Goal: Task Accomplishment & Management: Manage account settings

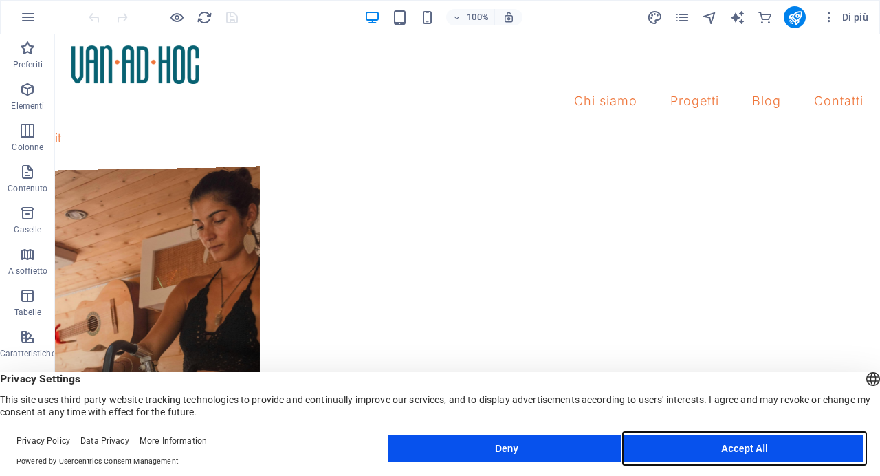
click at [722, 440] on button "Accept All" at bounding box center [745, 449] width 238 height 28
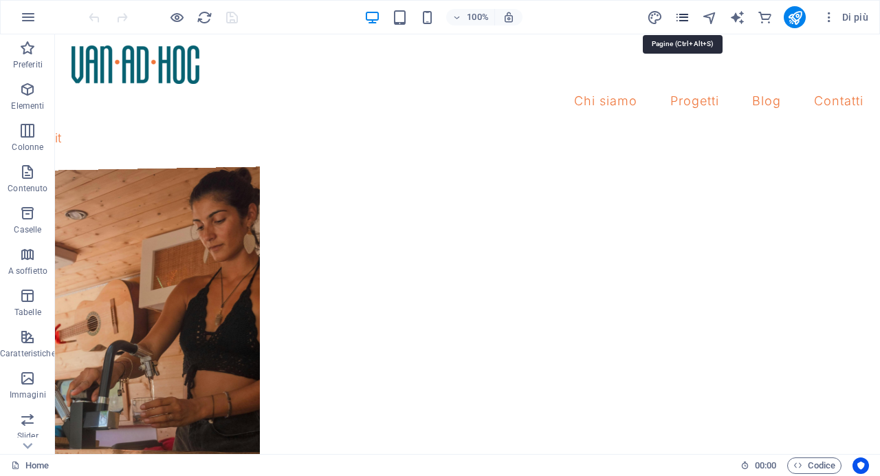
click at [681, 20] on icon "pages" at bounding box center [683, 18] width 16 height 16
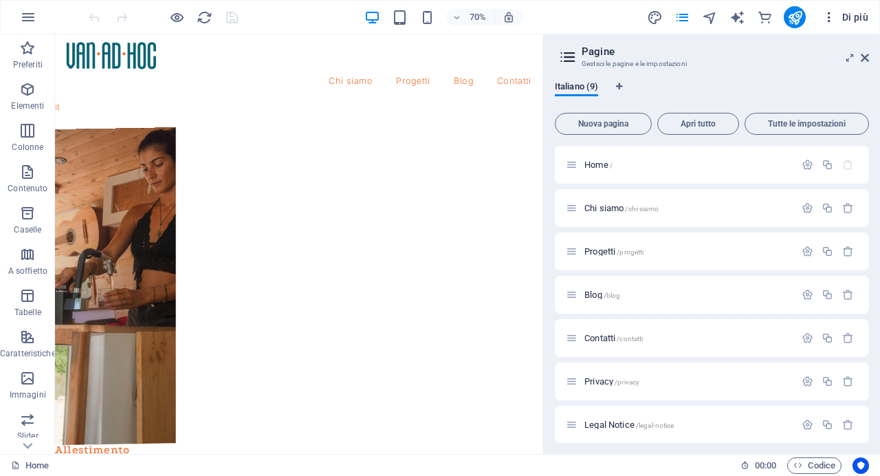
click at [827, 17] on icon "button" at bounding box center [830, 17] width 14 height 14
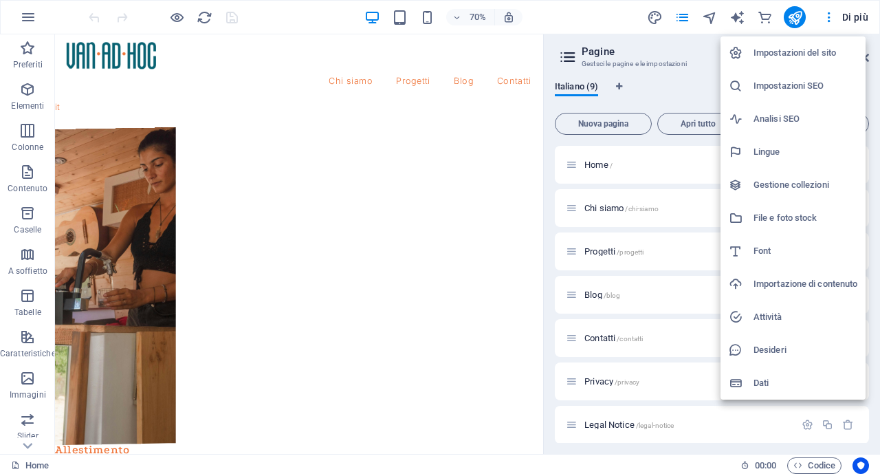
click at [828, 54] on h6 "Impostazioni del sito" at bounding box center [806, 53] width 104 height 17
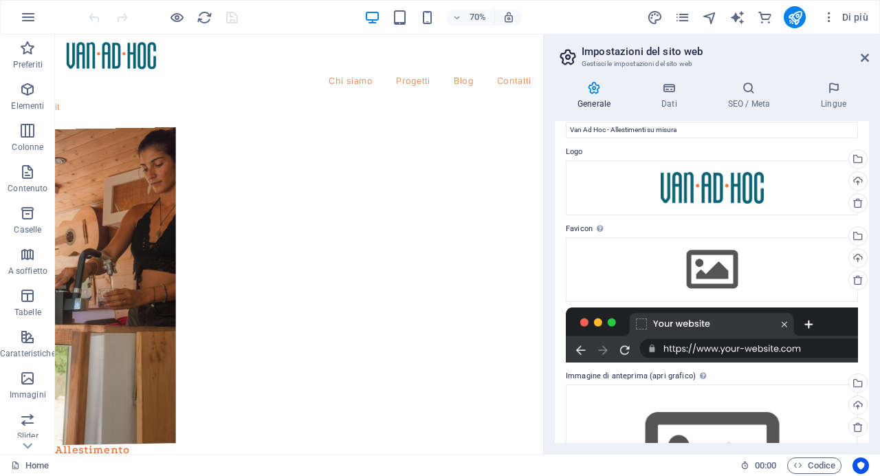
scroll to position [3, 0]
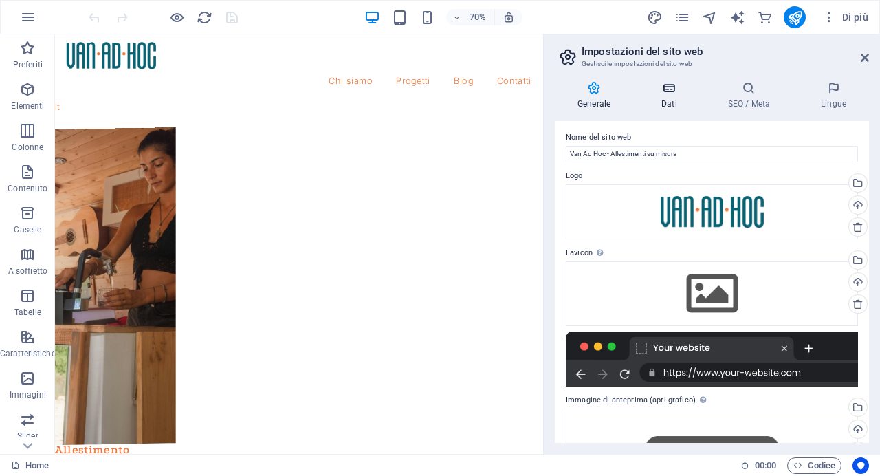
click at [674, 97] on h4 "Dati" at bounding box center [672, 95] width 67 height 29
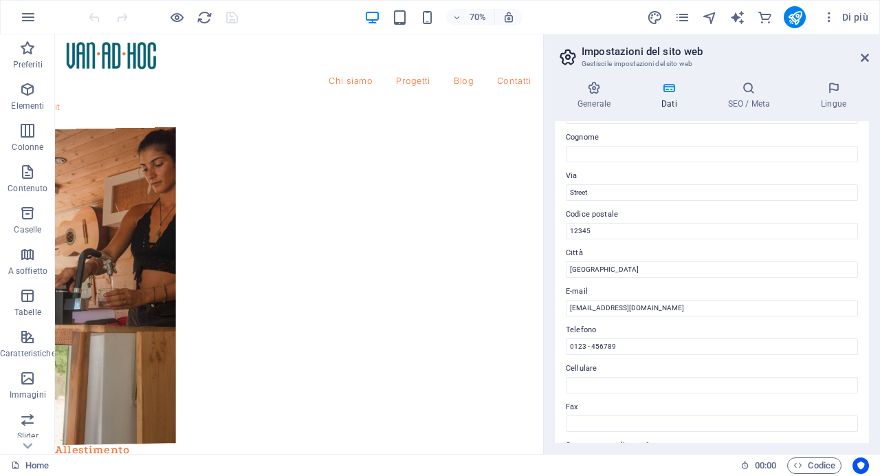
scroll to position [0, 0]
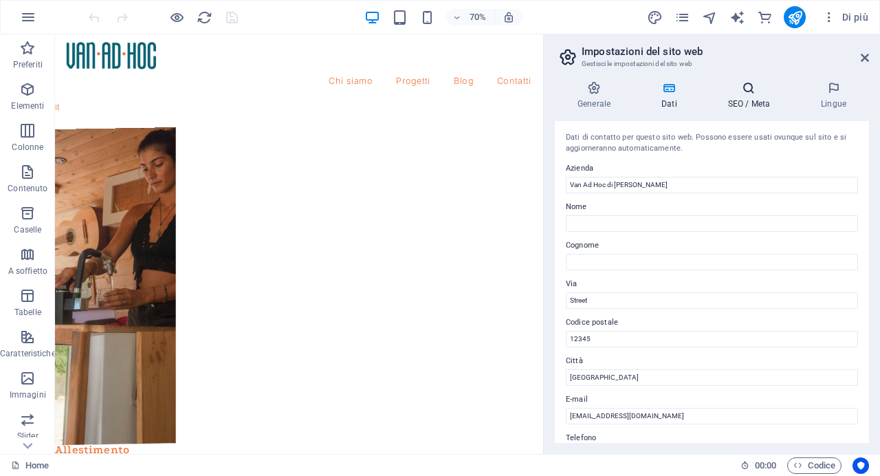
click at [753, 89] on icon at bounding box center [749, 88] width 87 height 14
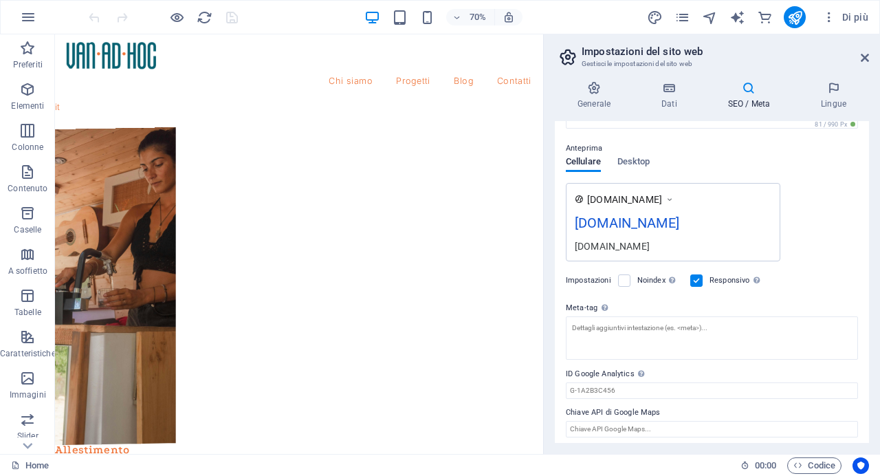
scroll to position [184, 0]
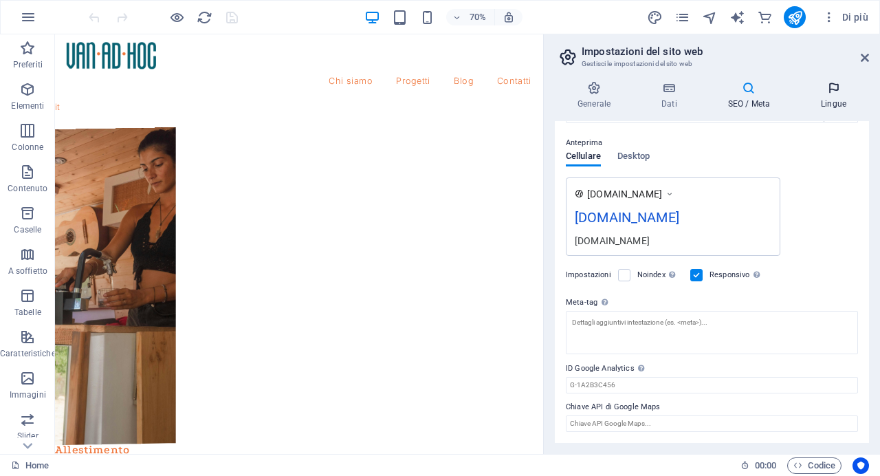
click at [838, 104] on h4 "Lingue" at bounding box center [834, 95] width 71 height 29
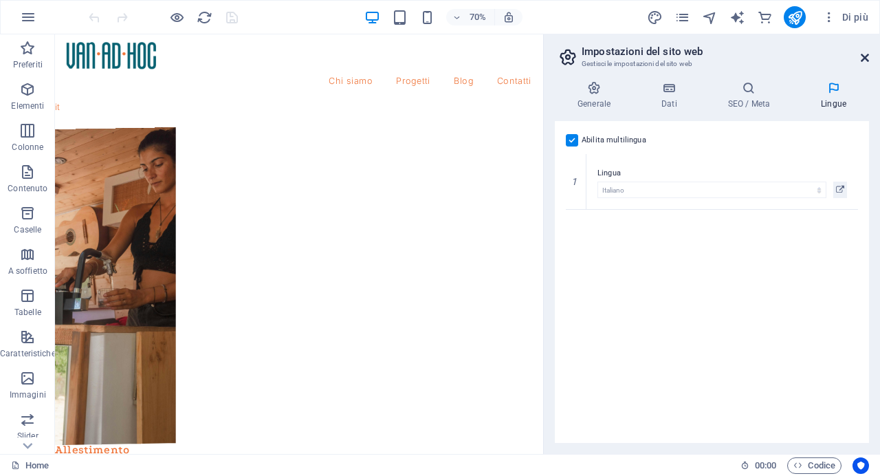
click at [868, 58] on icon at bounding box center [865, 57] width 8 height 11
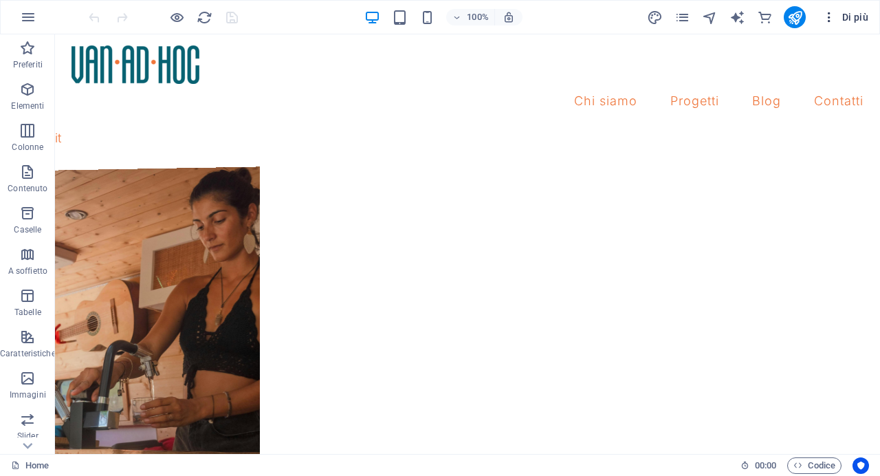
click at [830, 20] on icon "button" at bounding box center [830, 17] width 14 height 14
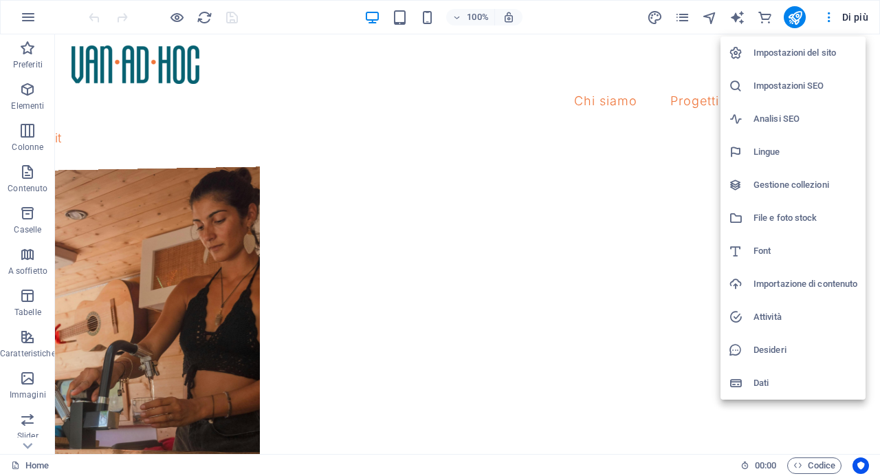
click at [821, 89] on h6 "Impostazioni SEO" at bounding box center [806, 86] width 104 height 17
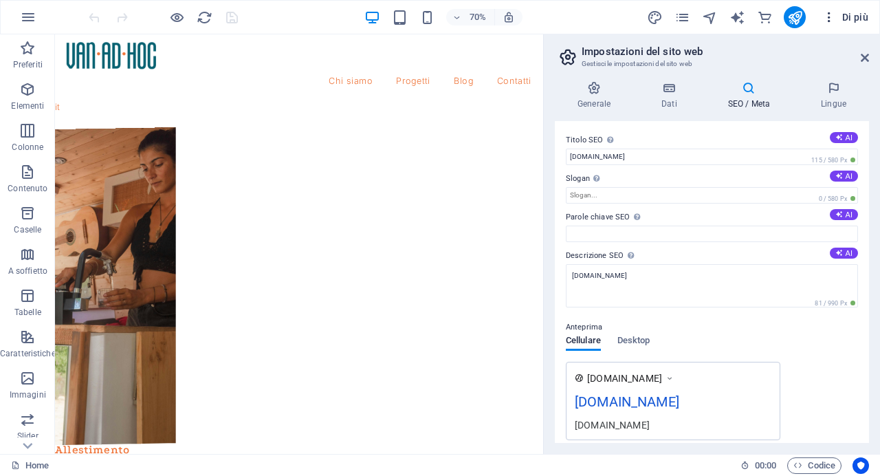
click at [830, 19] on icon "button" at bounding box center [830, 17] width 14 height 14
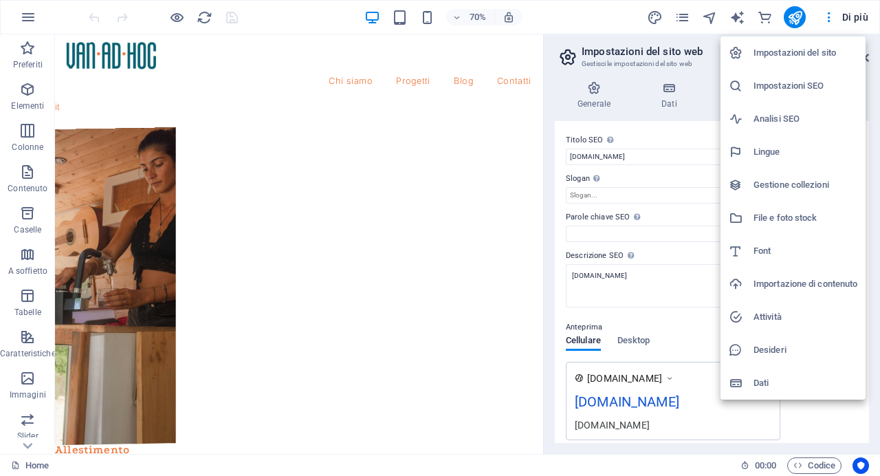
click at [36, 29] on div at bounding box center [440, 238] width 880 height 476
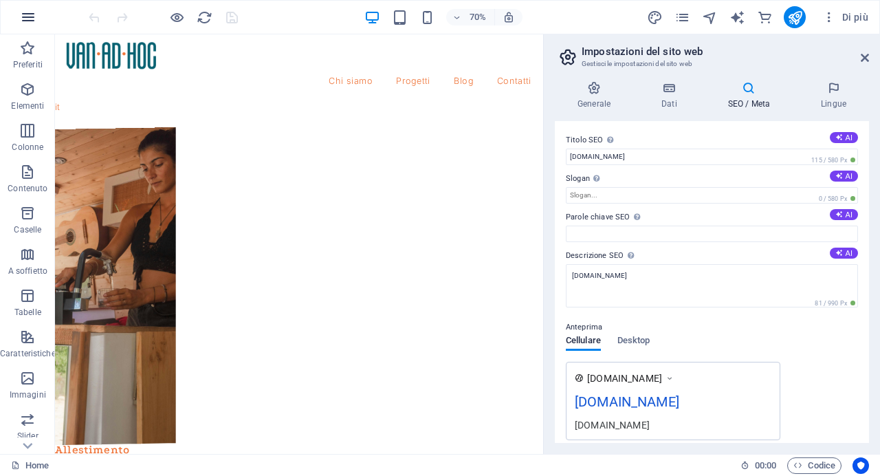
click at [32, 21] on icon "button" at bounding box center [28, 17] width 17 height 17
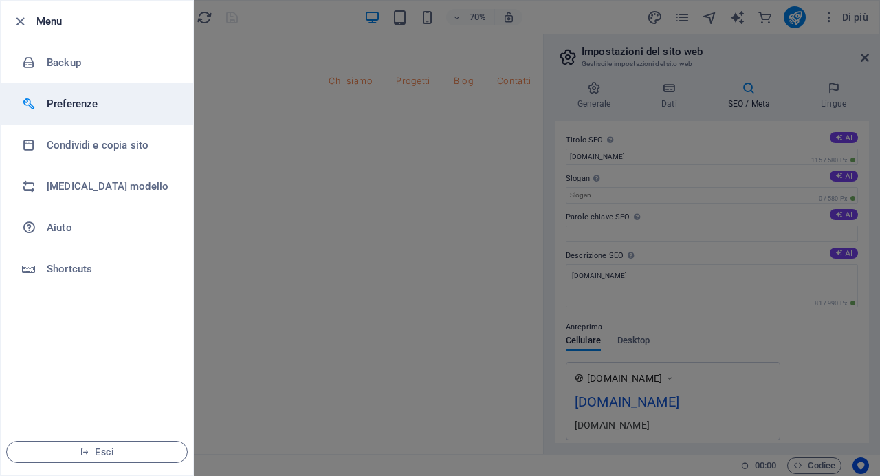
click at [65, 105] on h6 "Preferenze" at bounding box center [110, 104] width 127 height 17
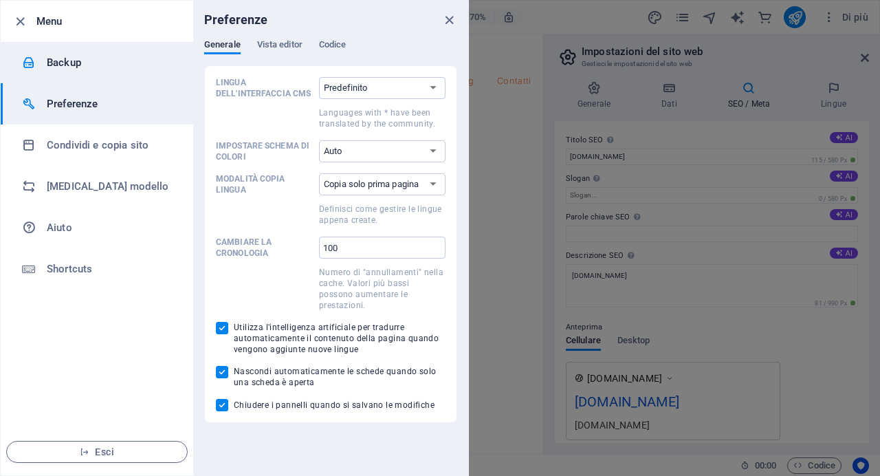
click at [66, 61] on h6 "Backup" at bounding box center [110, 62] width 127 height 17
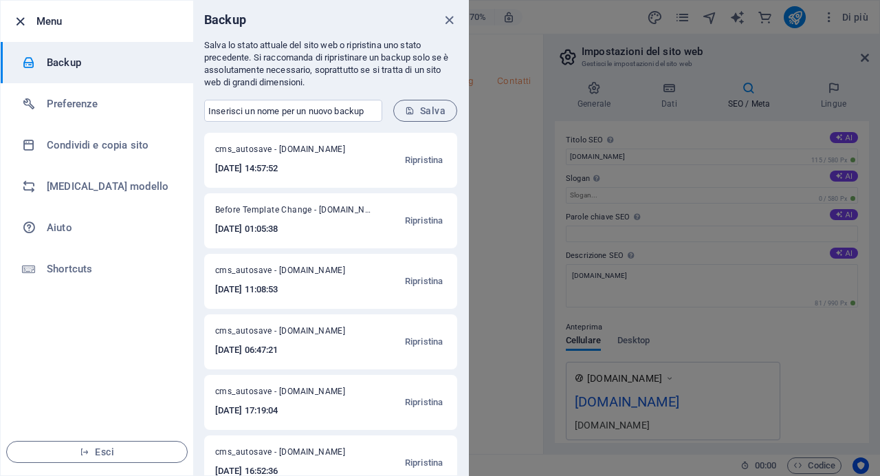
click at [25, 22] on icon "button" at bounding box center [20, 22] width 16 height 16
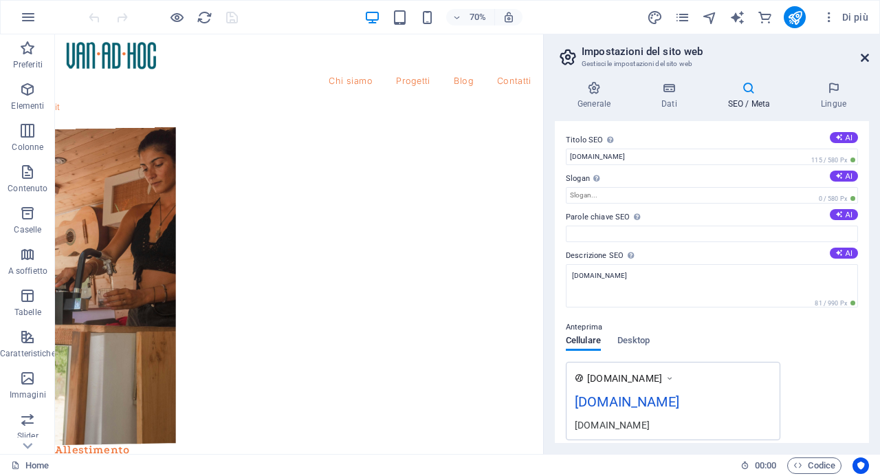
click at [866, 54] on icon at bounding box center [865, 57] width 8 height 11
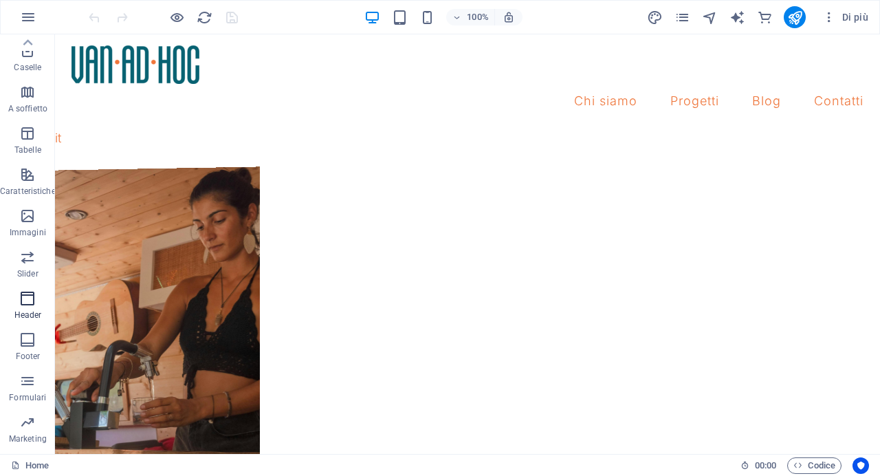
scroll to position [0, 0]
click at [859, 22] on span "Di più" at bounding box center [846, 17] width 46 height 14
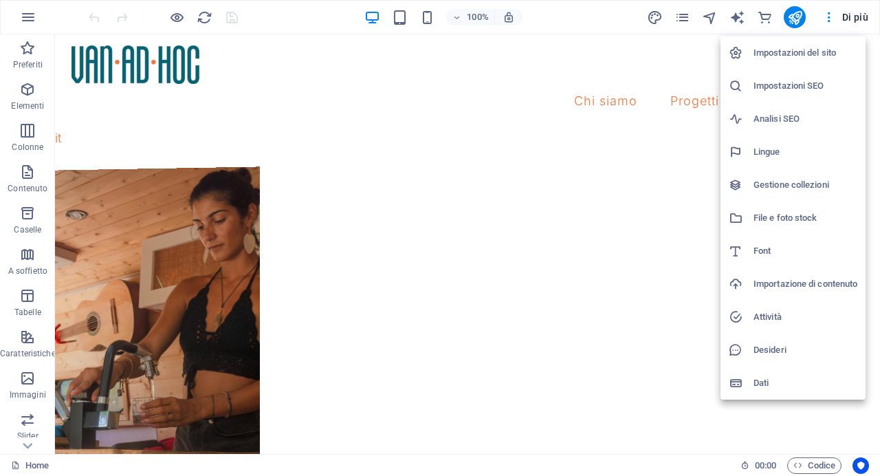
click at [830, 17] on div at bounding box center [440, 238] width 880 height 476
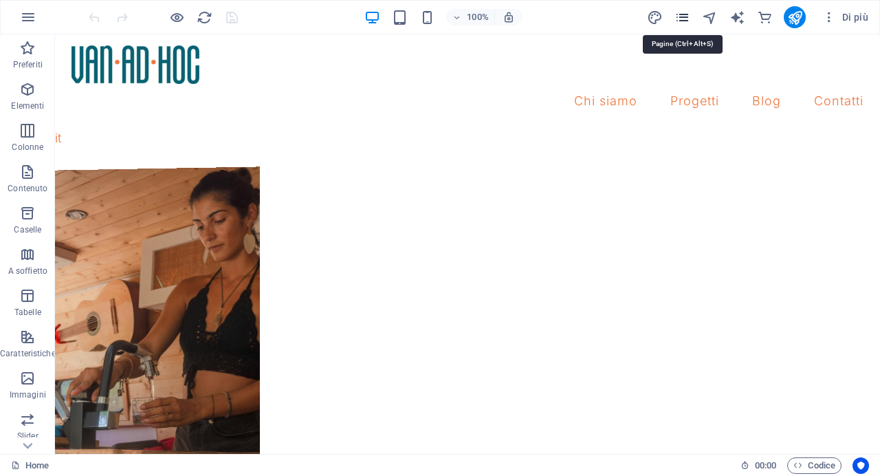
click at [684, 15] on icon "pages" at bounding box center [683, 18] width 16 height 16
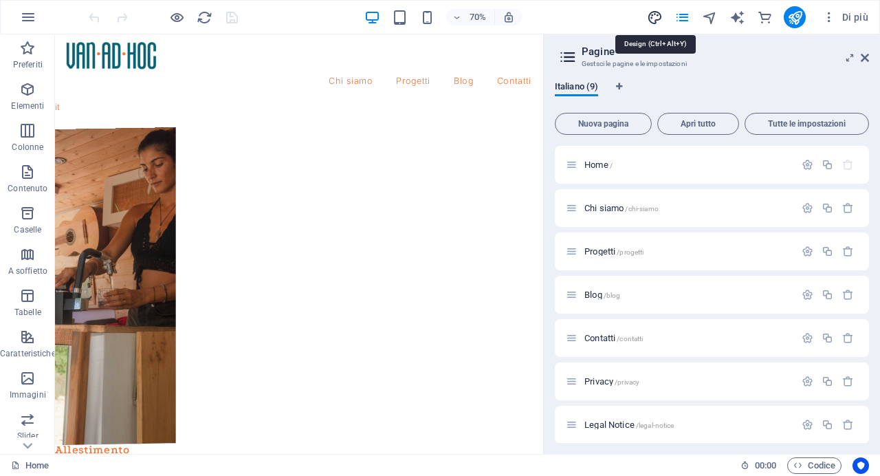
click at [657, 21] on icon "design" at bounding box center [655, 18] width 16 height 16
select select "ease-in-out"
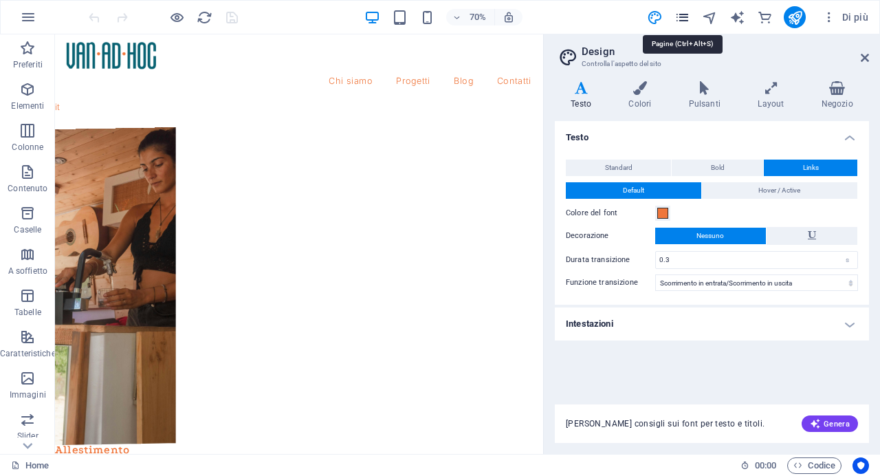
click at [686, 16] on icon "pages" at bounding box center [683, 18] width 16 height 16
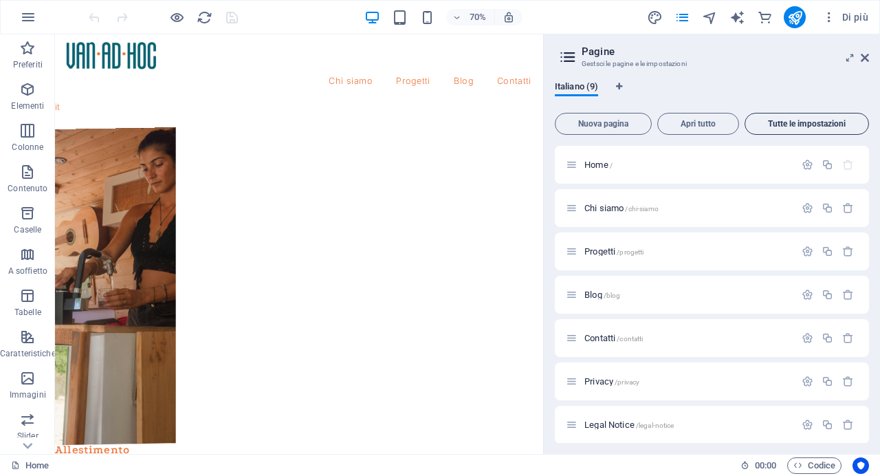
click at [789, 126] on span "Tutte le impostazioni" at bounding box center [807, 124] width 112 height 8
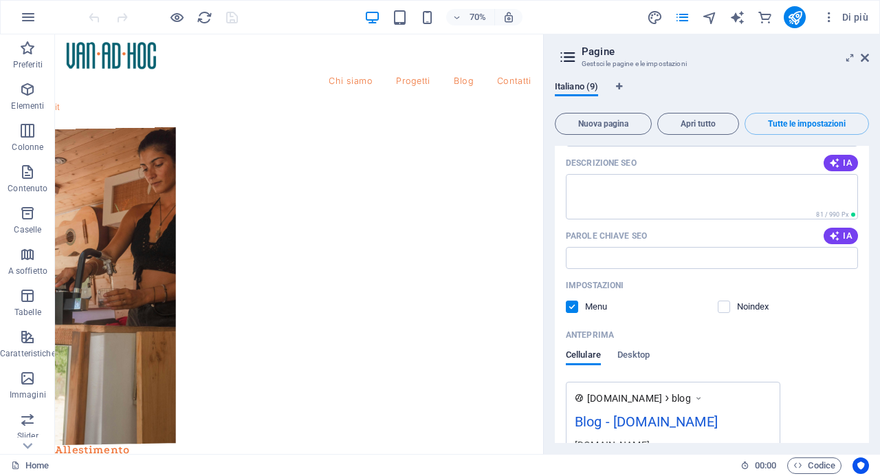
scroll to position [1846, 0]
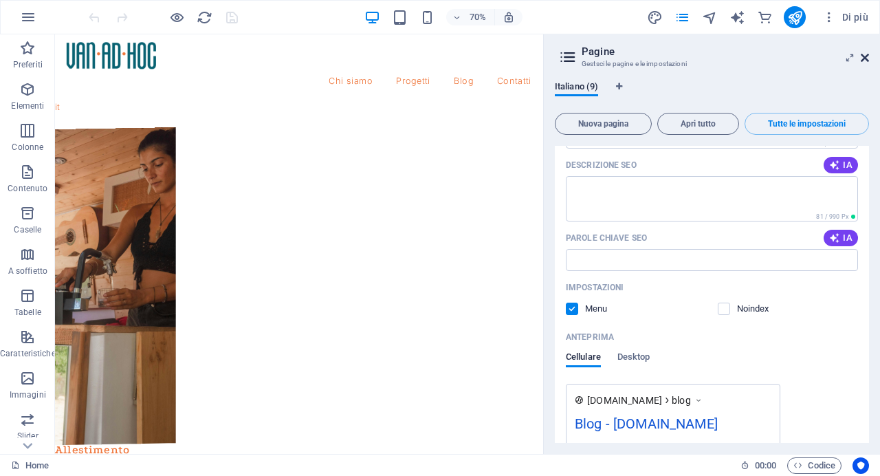
click at [863, 62] on icon at bounding box center [865, 57] width 8 height 11
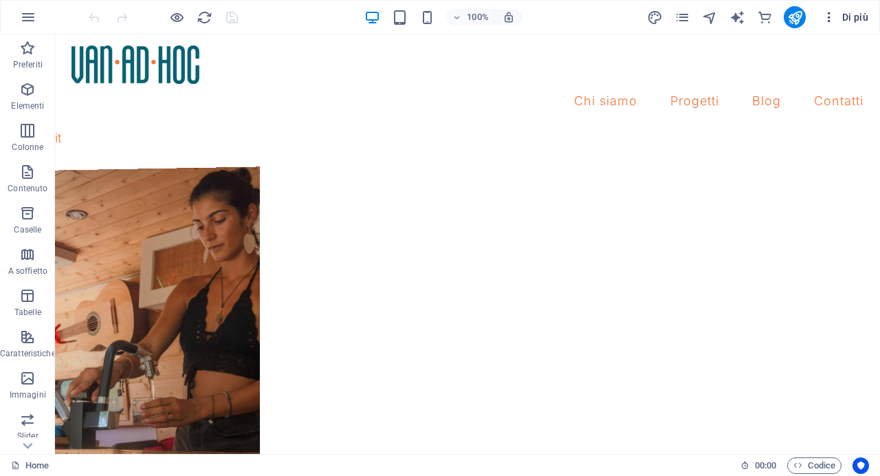
click at [834, 21] on icon "button" at bounding box center [830, 17] width 14 height 14
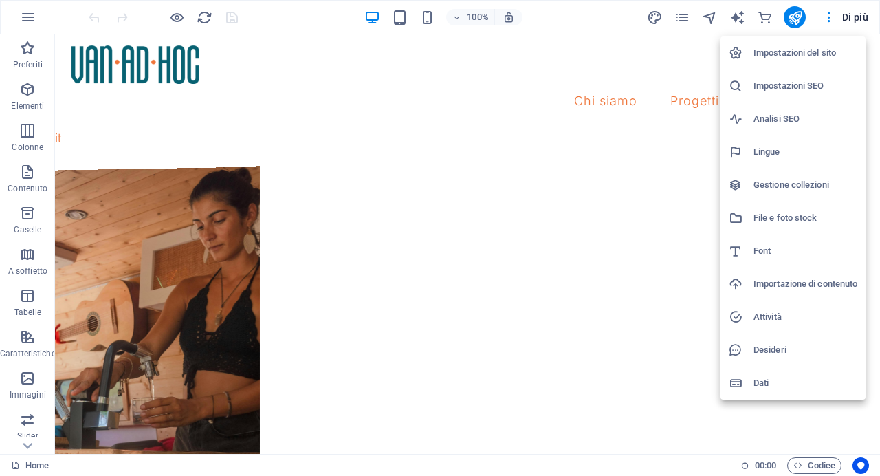
click at [805, 55] on h6 "Impostazioni del sito" at bounding box center [806, 53] width 104 height 17
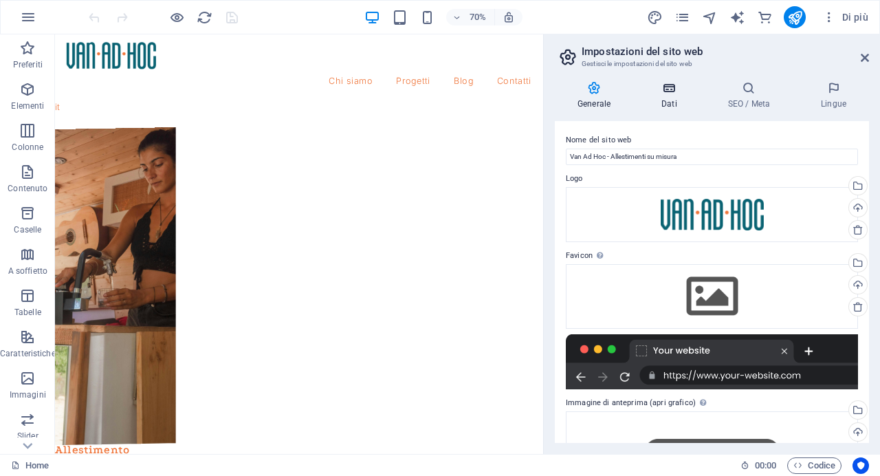
click at [680, 94] on icon at bounding box center [669, 88] width 61 height 14
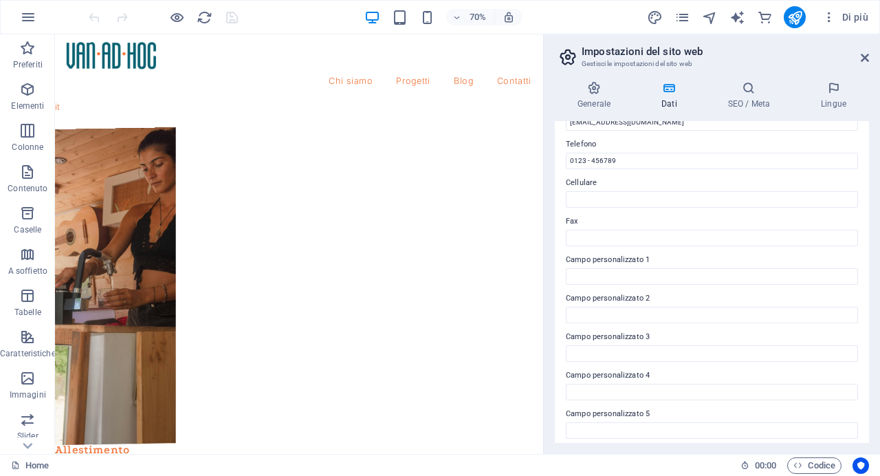
scroll to position [339, 0]
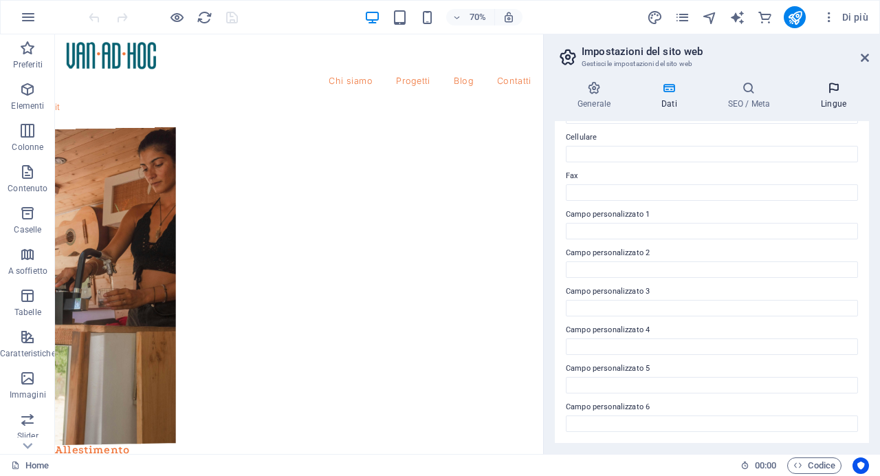
click at [838, 88] on icon at bounding box center [834, 88] width 71 height 14
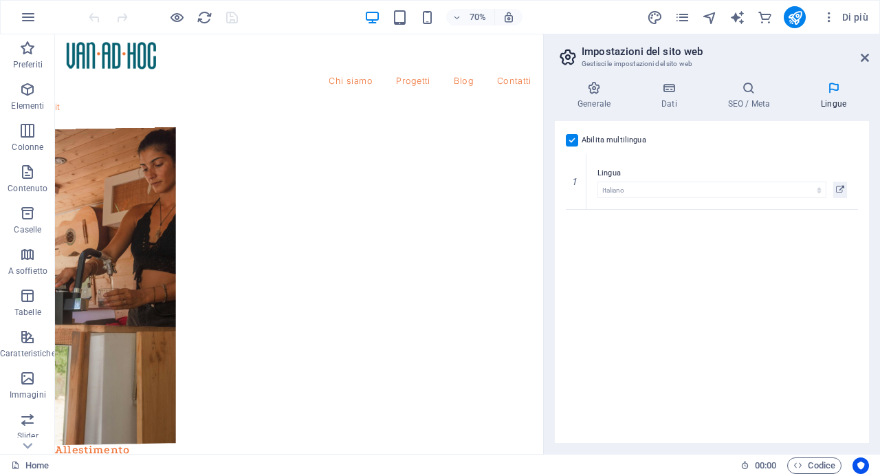
click at [869, 49] on h2 "Impostazioni del sito web" at bounding box center [726, 51] width 288 height 12
click at [867, 56] on icon at bounding box center [865, 57] width 8 height 11
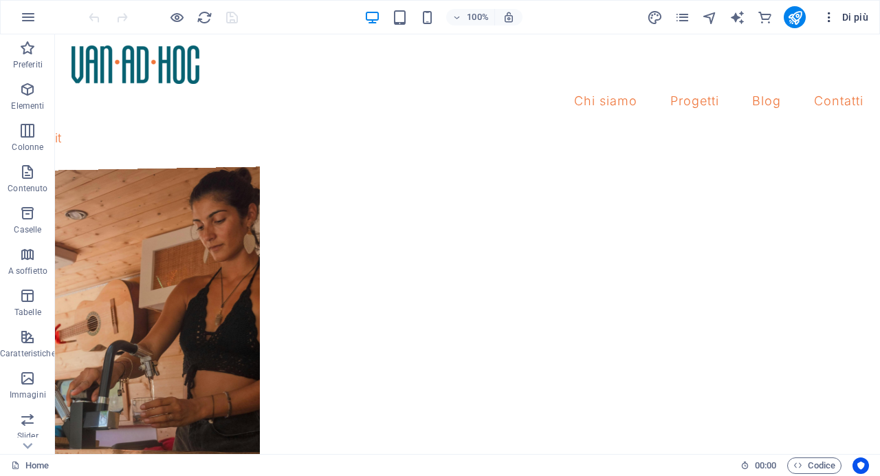
click at [844, 19] on span "Di più" at bounding box center [846, 17] width 46 height 14
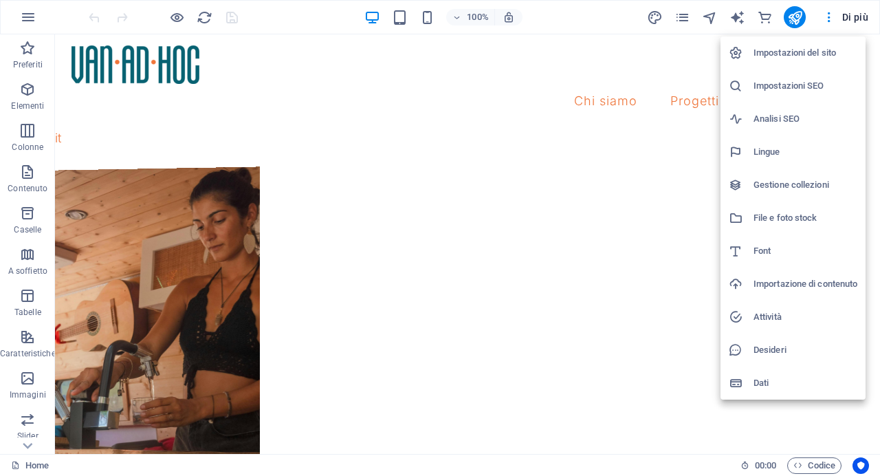
click at [788, 379] on h6 "Dati" at bounding box center [806, 383] width 104 height 17
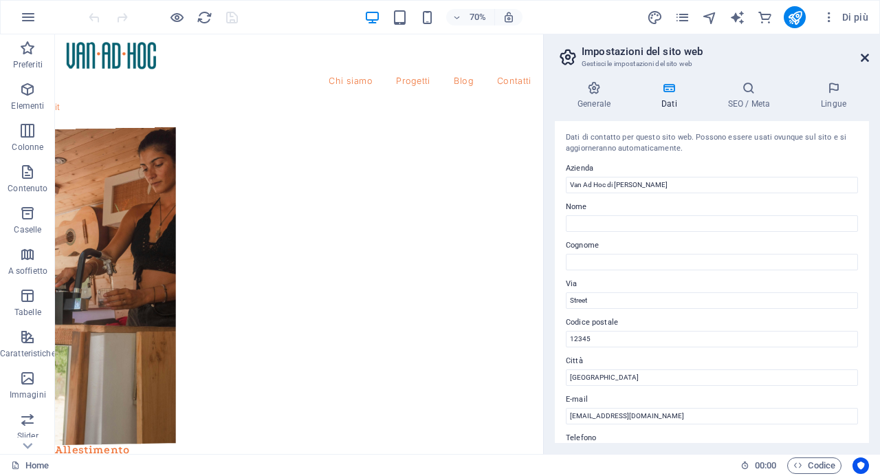
click at [869, 57] on icon at bounding box center [865, 57] width 8 height 11
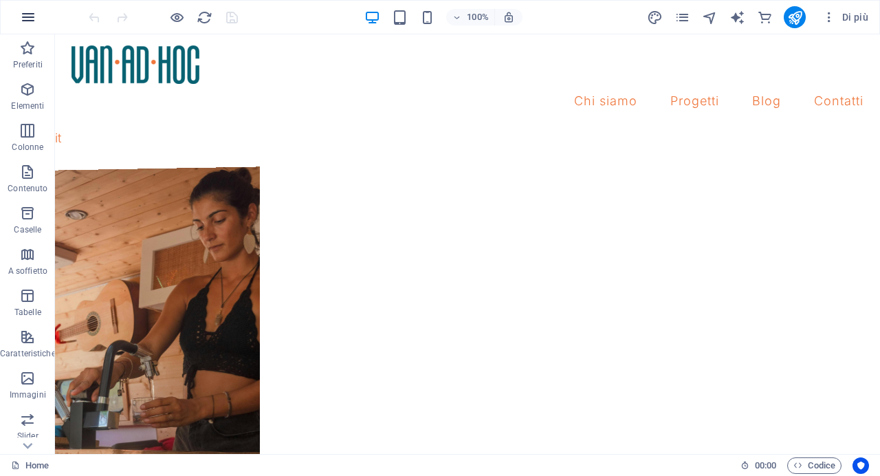
click at [21, 20] on icon "button" at bounding box center [28, 17] width 17 height 17
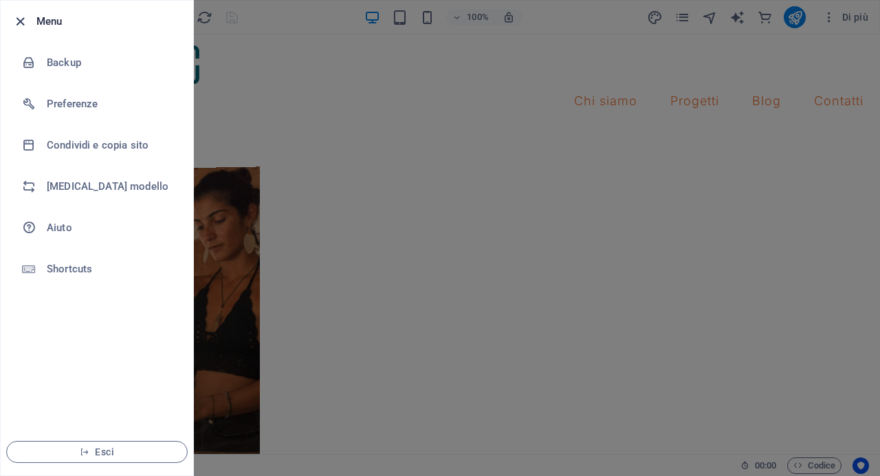
click at [19, 18] on icon "button" at bounding box center [20, 22] width 16 height 16
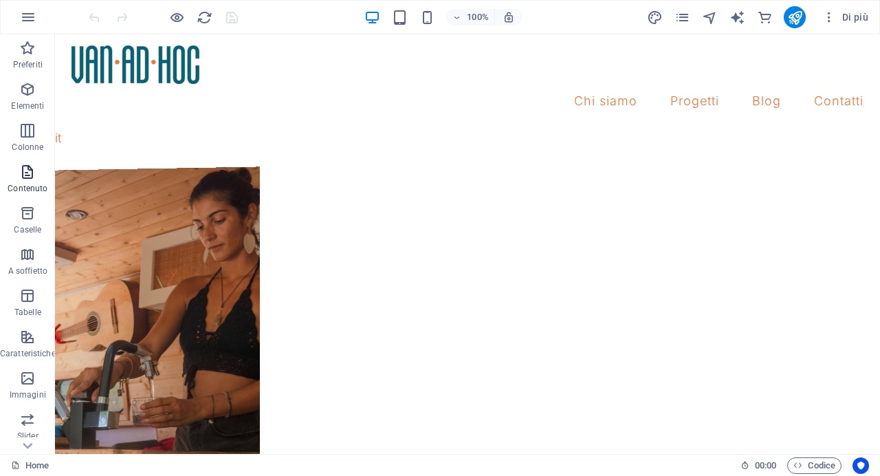
click at [27, 169] on icon "button" at bounding box center [27, 172] width 17 height 17
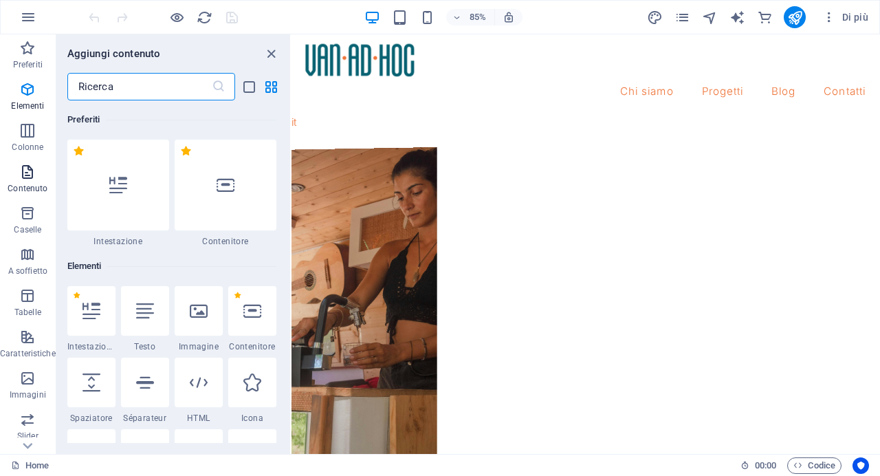
click at [27, 169] on icon "button" at bounding box center [27, 172] width 17 height 17
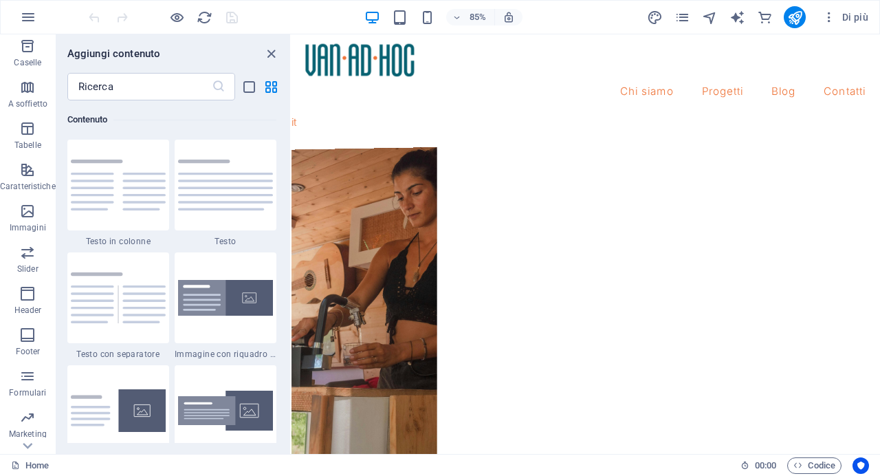
scroll to position [197, 0]
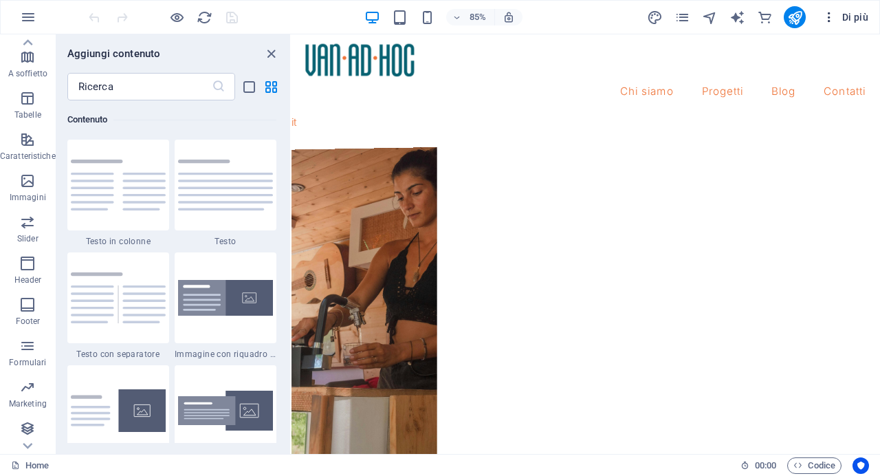
click at [836, 19] on icon "button" at bounding box center [830, 17] width 14 height 14
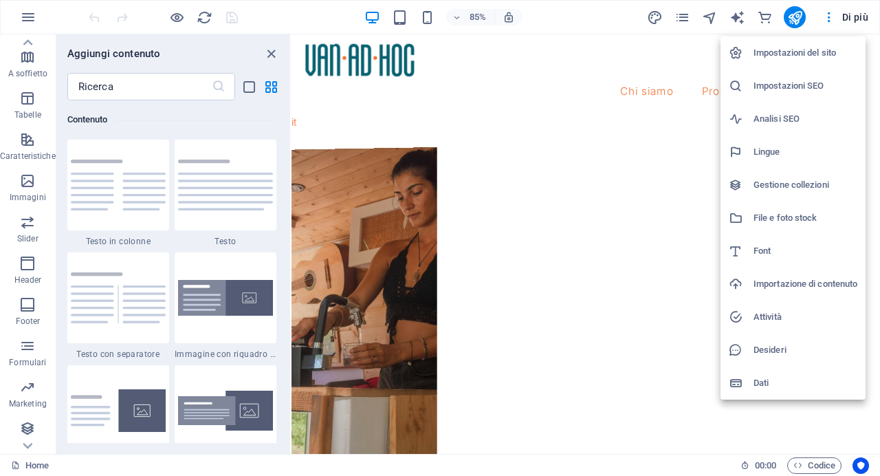
click at [768, 63] on li "Impostazioni del sito" at bounding box center [793, 52] width 145 height 33
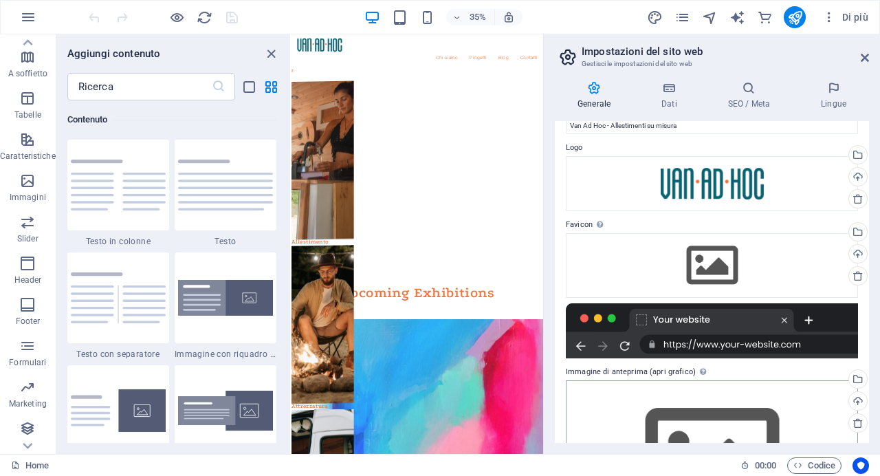
scroll to position [0, 0]
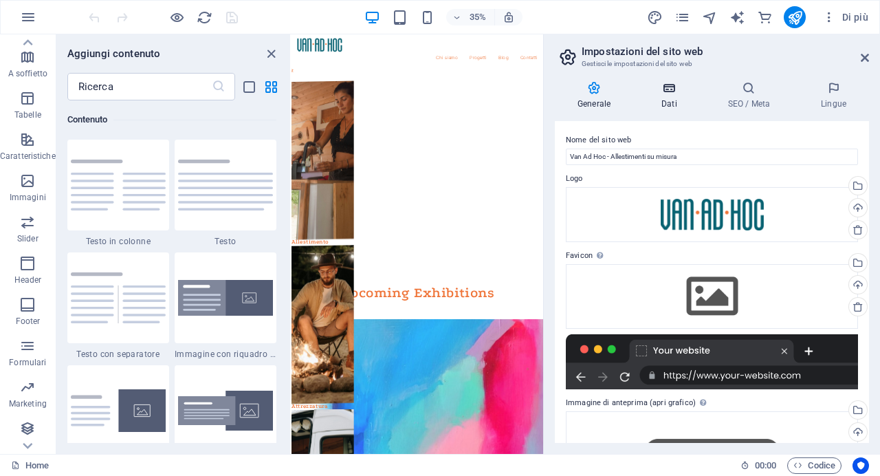
click at [675, 109] on h4 "Dati" at bounding box center [672, 95] width 67 height 29
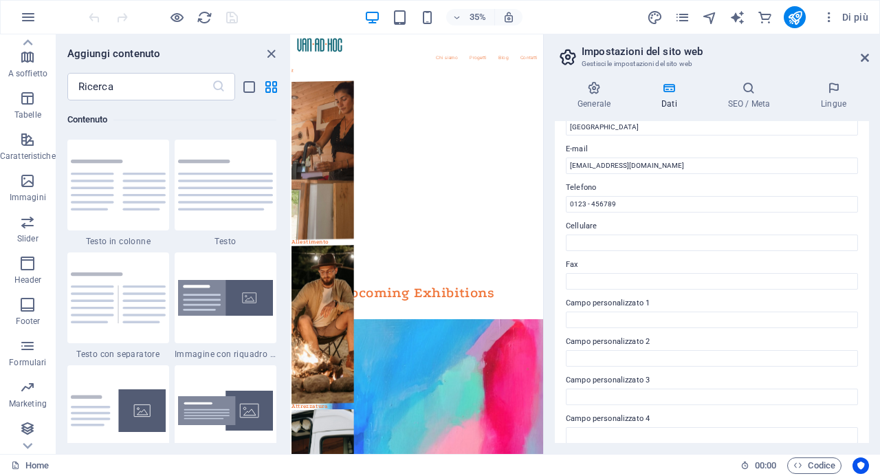
scroll to position [339, 0]
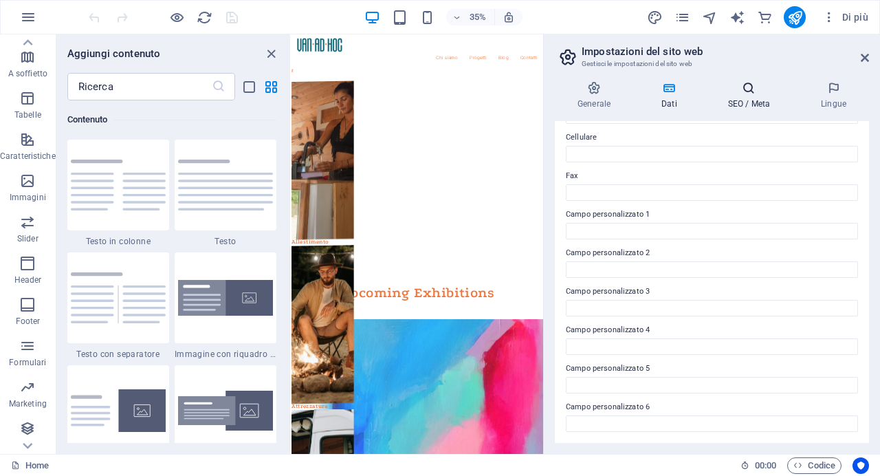
click at [748, 96] on h4 "SEO / Meta" at bounding box center [752, 95] width 93 height 29
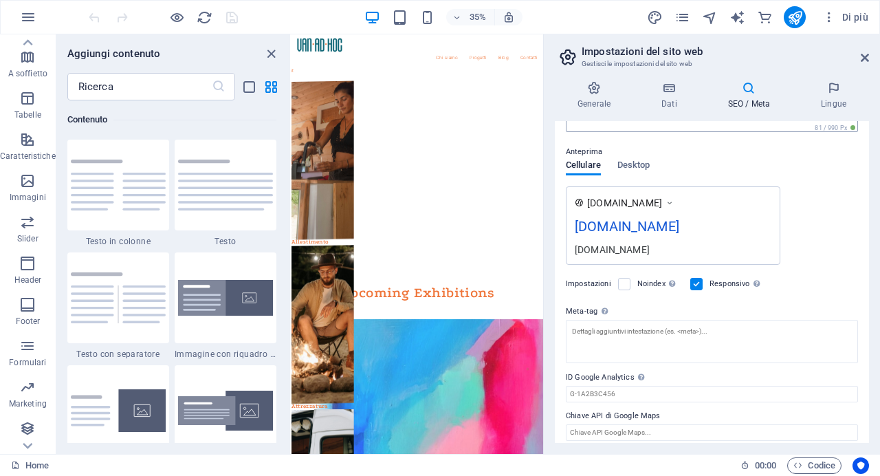
scroll to position [184, 0]
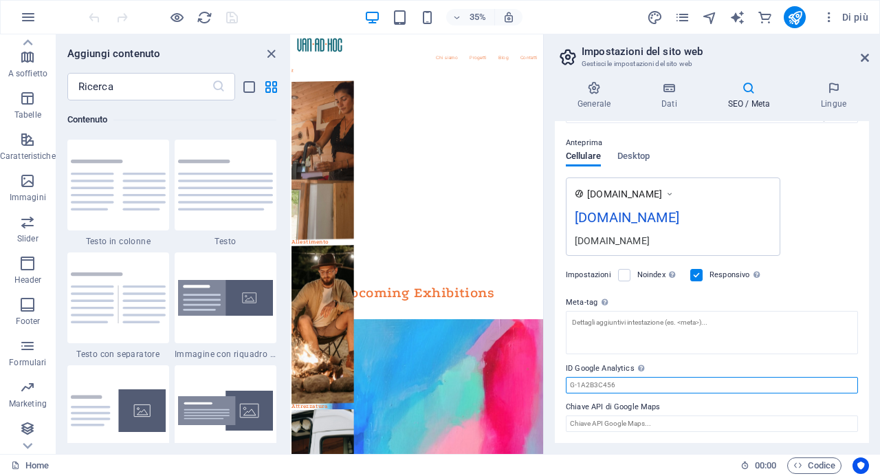
click at [635, 386] on input "ID Google Analytics Aggiungi solo l'ID Google Analytics. Includeremo automatica…" at bounding box center [712, 385] width 292 height 17
paste input "G-GW7MDWMG7F"
type input "G-GW7MDWMG7F"
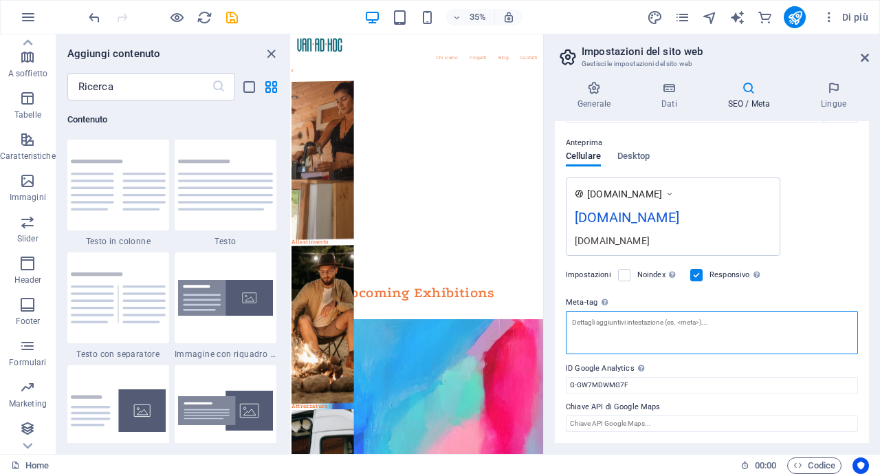
click at [733, 336] on textarea "Meta-tag Inserisci il codice HTML che verrà inserito ai tag del tuo sito. N.B.:…" at bounding box center [712, 332] width 292 height 43
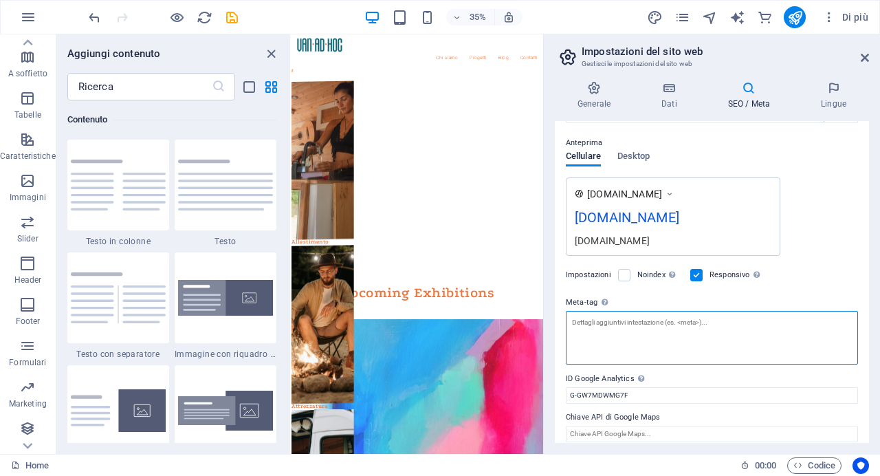
scroll to position [195, 0]
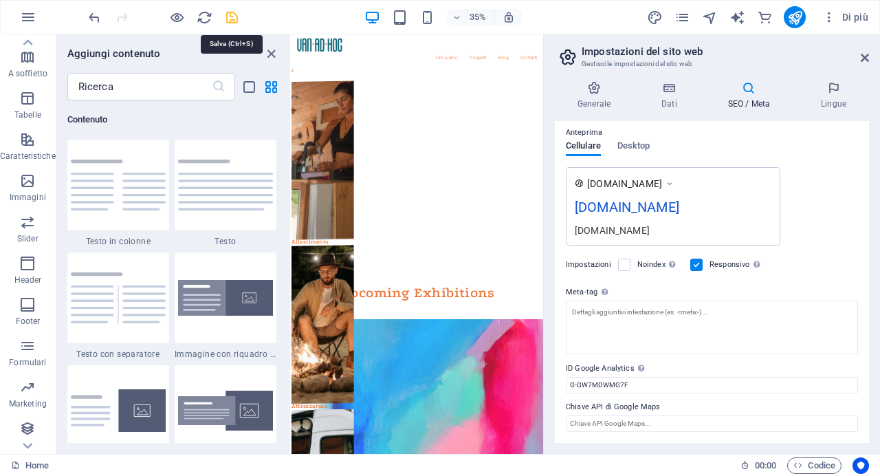
click at [234, 14] on icon "save" at bounding box center [232, 18] width 16 height 16
